Goal: Information Seeking & Learning: Learn about a topic

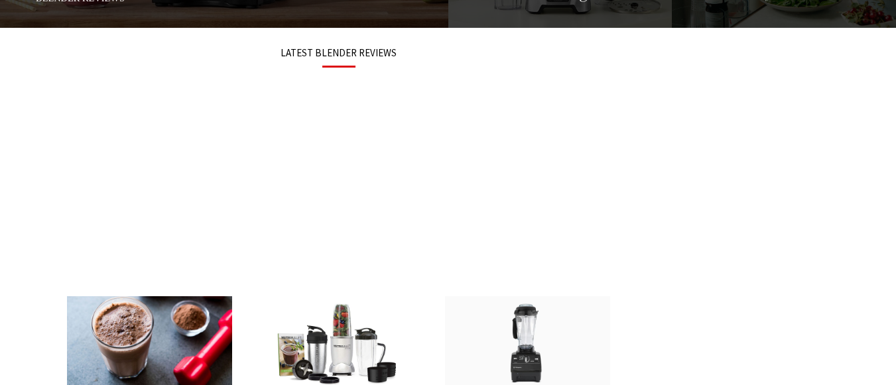
scroll to position [674, 0]
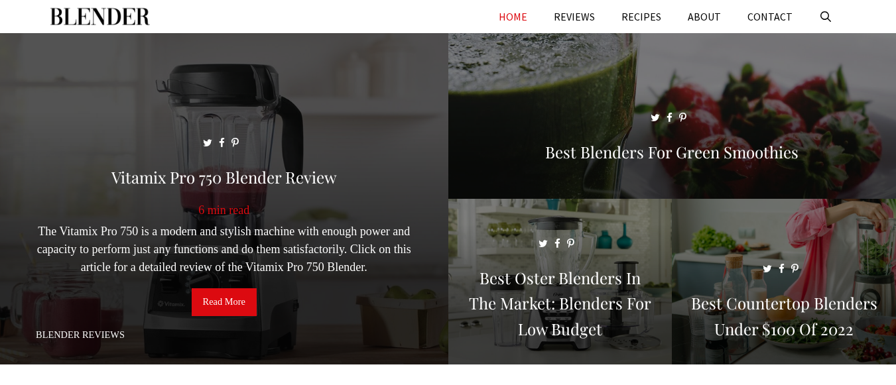
click at [223, 296] on link "Read More" at bounding box center [224, 302] width 65 height 28
